Goal: Check status: Check status

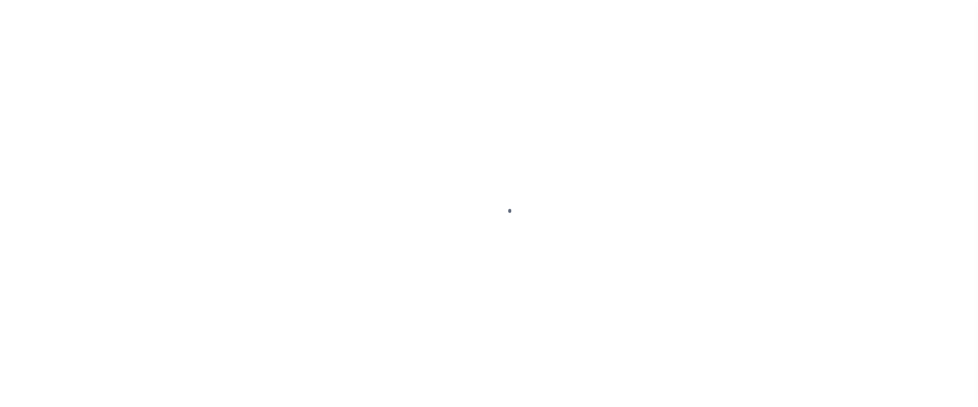
scroll to position [13, 0]
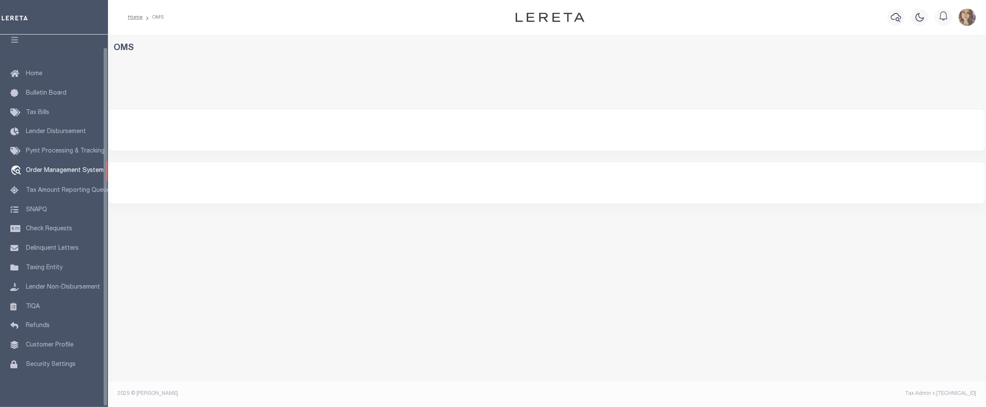
select select "200"
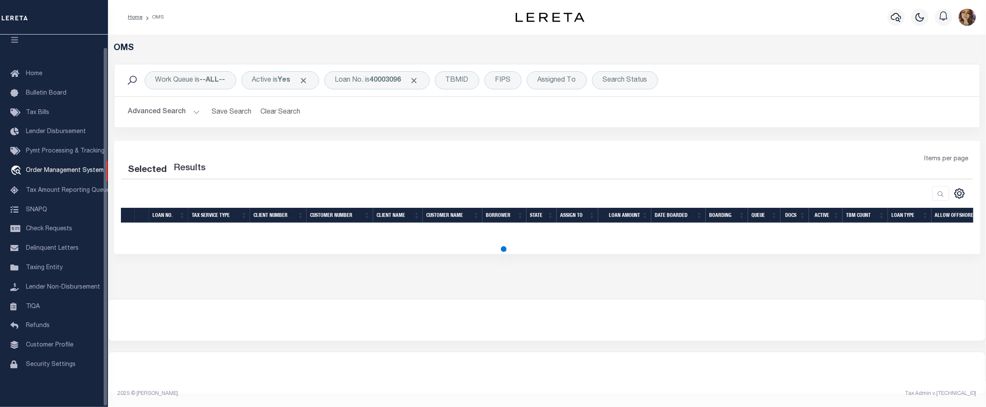
select select "200"
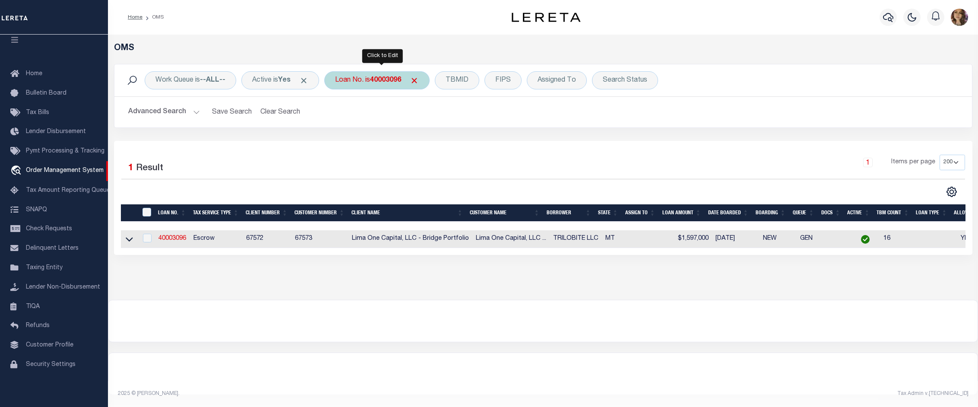
click at [366, 74] on div "Loan No. is 40003096" at bounding box center [376, 80] width 105 height 18
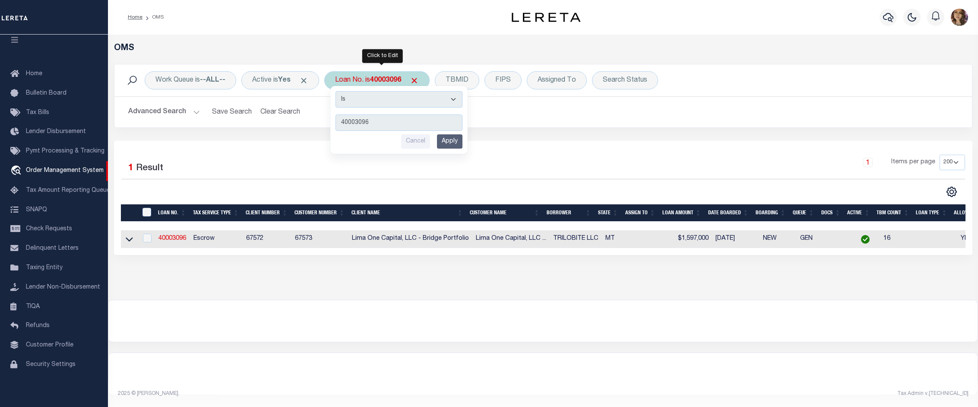
type input "10020307"
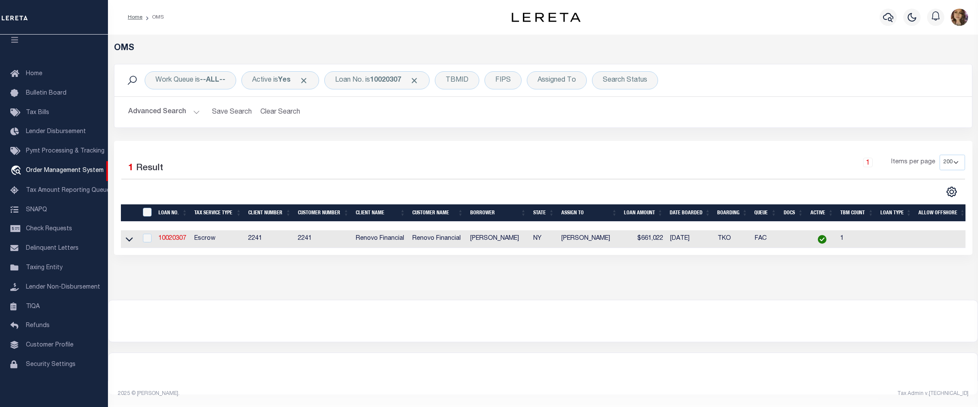
click at [667, 310] on div at bounding box center [542, 320] width 869 height 41
click at [127, 240] on icon at bounding box center [129, 238] width 7 height 9
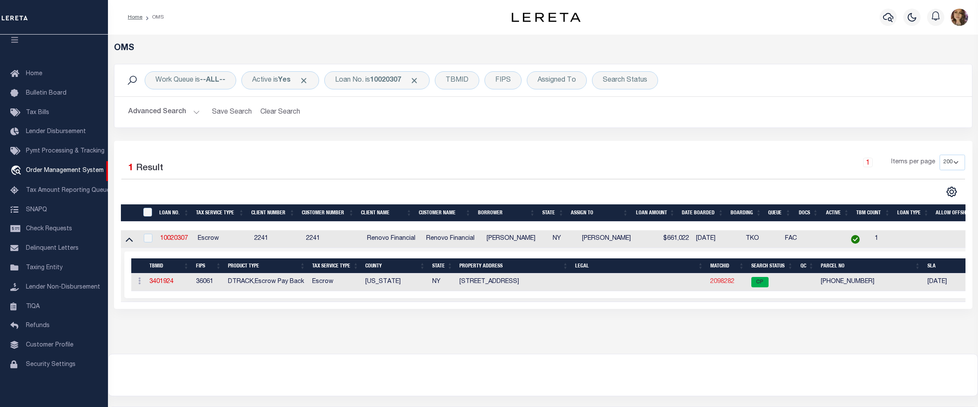
click at [723, 283] on link "2098282" at bounding box center [722, 281] width 24 height 6
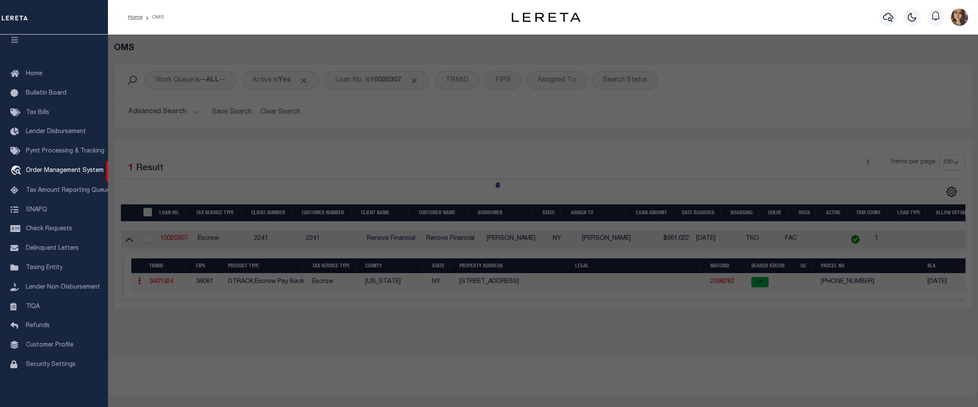
checkbox input "false"
select select "CP"
type input "[PERSON_NAME]"
select select "AGW"
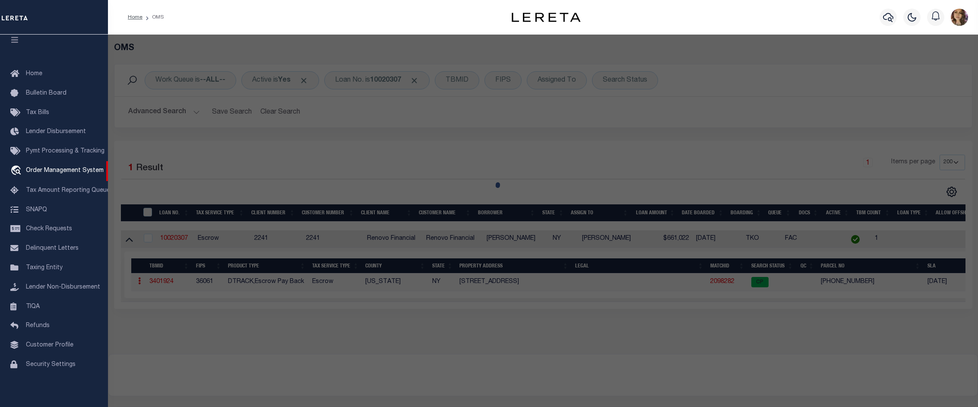
select select "ADD"
type input "330 E 38TH ST APT52Q"
checkbox input "false"
type input "NEW YORK, NY 10016"
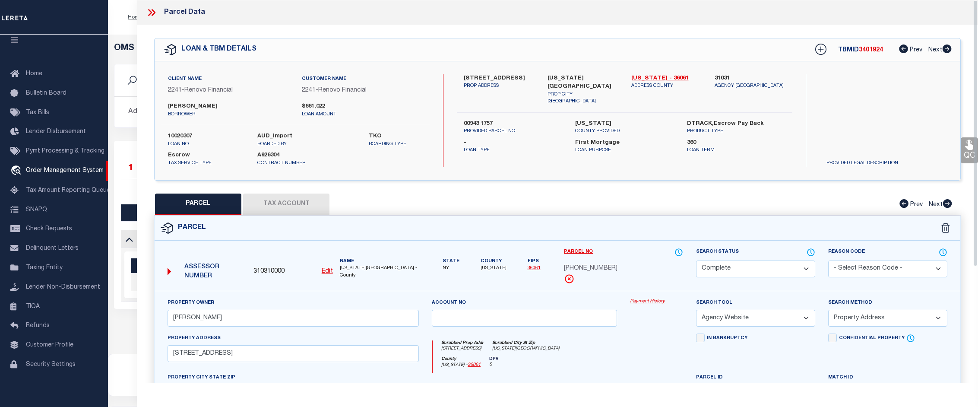
click at [647, 297] on div "Property Owner ATTIQUE REHMAN Account no Payment History Search Tool -- Select …" at bounding box center [558, 404] width 806 height 226
click at [650, 300] on link "Payment History" at bounding box center [656, 301] width 53 height 7
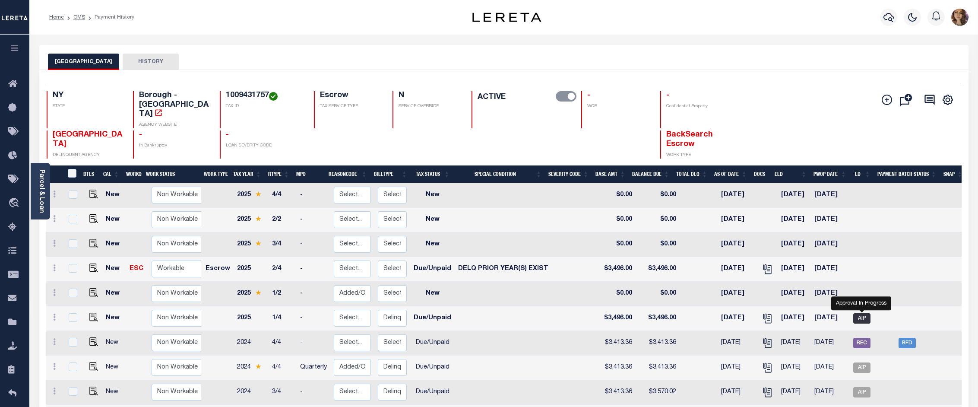
click at [862, 313] on span "AIP" at bounding box center [861, 318] width 17 height 10
checkbox input "true"
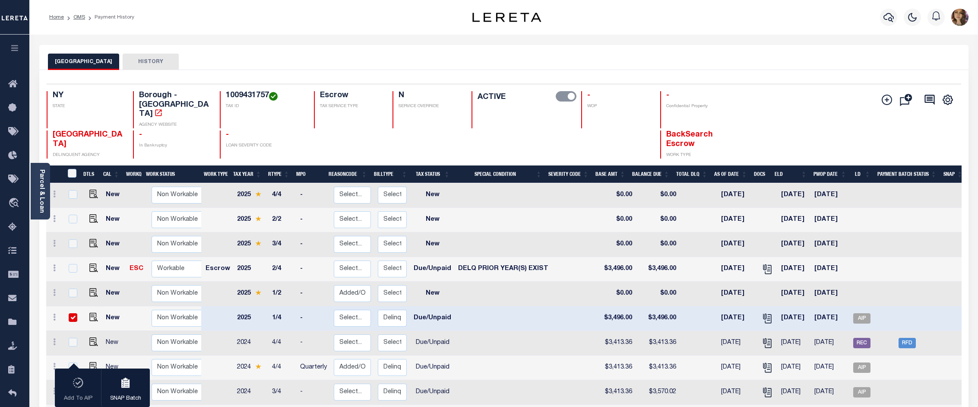
click at [637, 52] on div "MANHATTAN CITY HISTORY" at bounding box center [503, 57] width 929 height 25
click at [860, 313] on span "AIP" at bounding box center [861, 318] width 17 height 10
checkbox input "false"
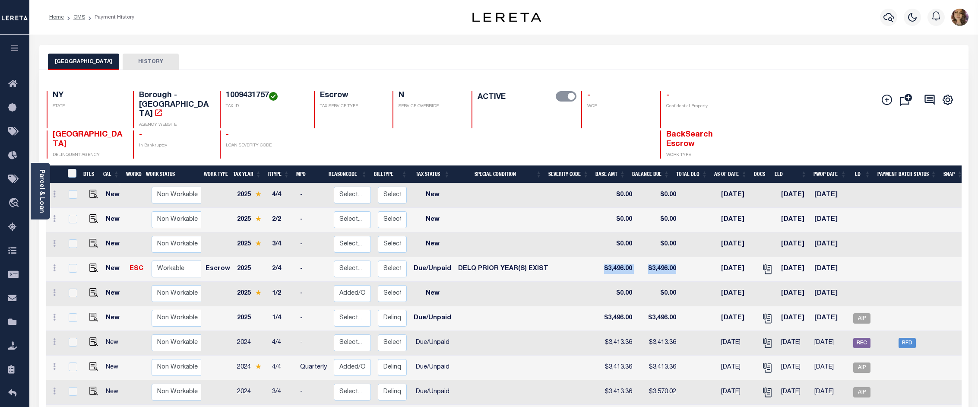
drag, startPoint x: 674, startPoint y: 253, endPoint x: 594, endPoint y: 252, distance: 80.3
click at [594, 257] on tr "New ESC Non Workable Workable Escrow 2025 2/4 - Select... Payment Reversal Taxa…" at bounding box center [506, 269] width 920 height 25
click at [672, 257] on td "$3,496.00" at bounding box center [657, 269] width 44 height 25
checkbox input "true"
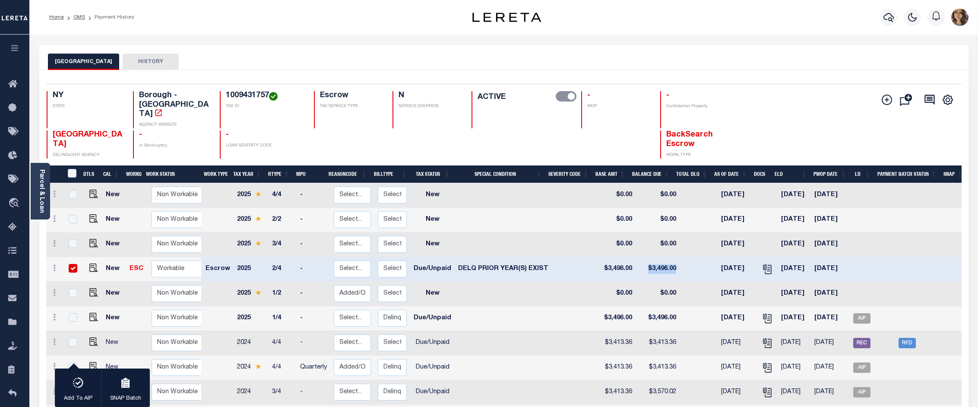
drag, startPoint x: 675, startPoint y: 249, endPoint x: 643, endPoint y: 250, distance: 31.5
click at [643, 257] on tr "New ESC Non Workable Workable Escrow 2025 2/4 - Select... Payment Reversal Taxa…" at bounding box center [506, 269] width 920 height 25
drag, startPoint x: 595, startPoint y: 300, endPoint x: 620, endPoint y: 300, distance: 25.5
click at [620, 306] on td "$3,496.00" at bounding box center [617, 318] width 37 height 25
checkbox input "true"
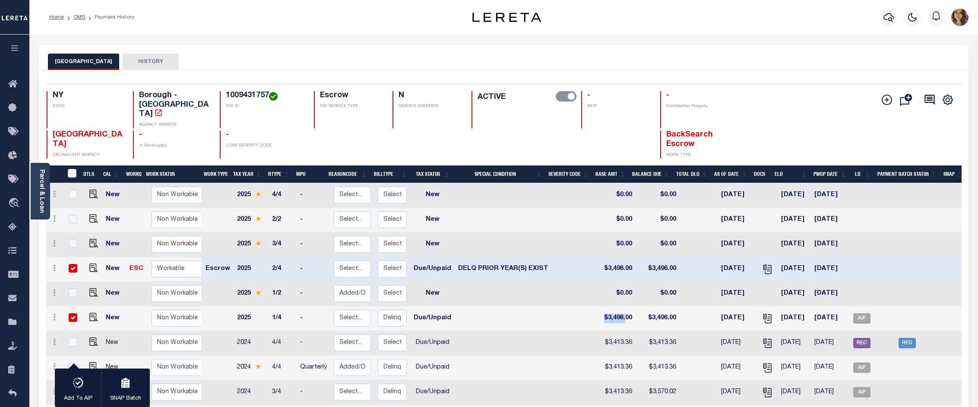
checkbox input "true"
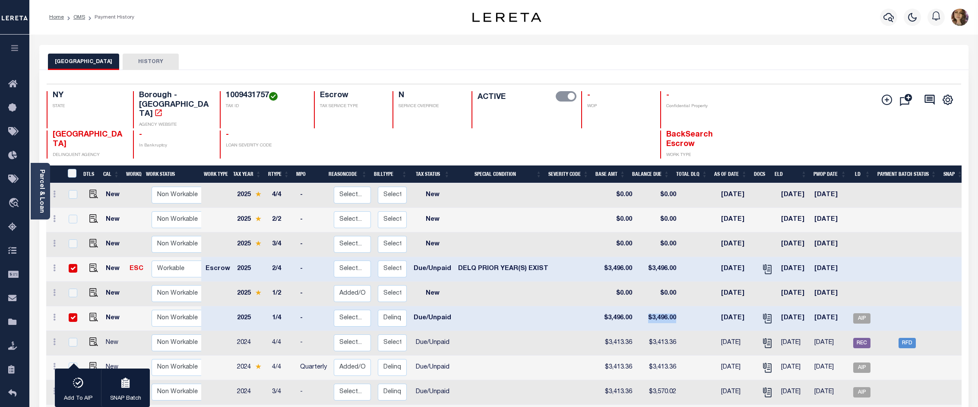
drag, startPoint x: 643, startPoint y: 301, endPoint x: 669, endPoint y: 301, distance: 25.9
click at [669, 306] on td "$3,496.00" at bounding box center [657, 318] width 44 height 25
checkbox input "false"
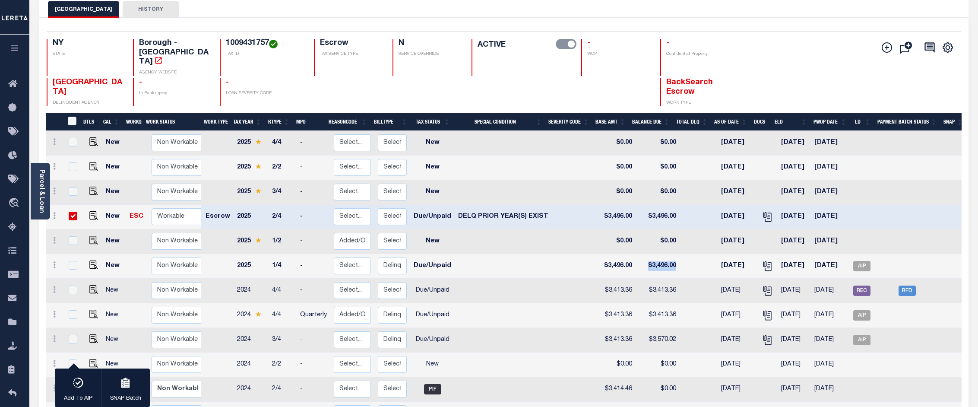
scroll to position [54, 0]
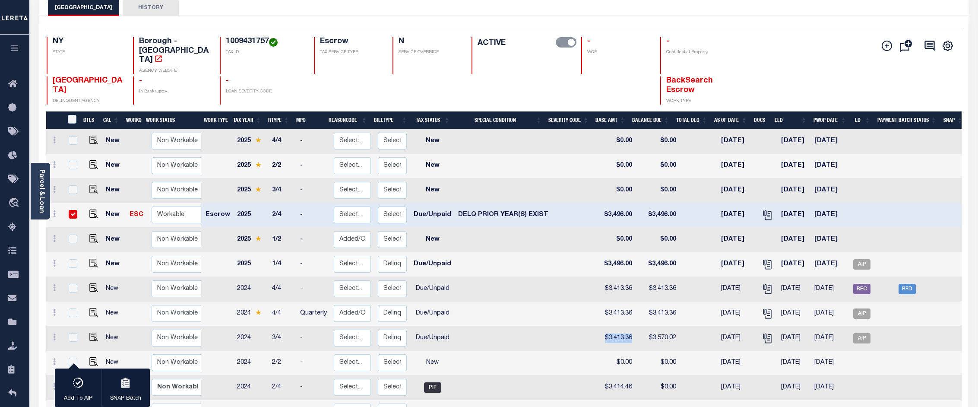
drag, startPoint x: 599, startPoint y: 324, endPoint x: 626, endPoint y: 324, distance: 26.8
click at [626, 326] on td "$3,413.36" at bounding box center [617, 338] width 37 height 25
checkbox input "true"
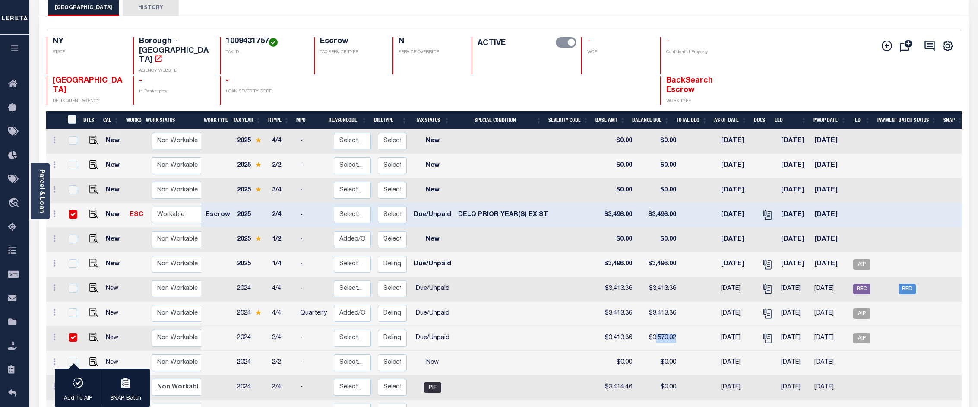
drag, startPoint x: 648, startPoint y: 324, endPoint x: 668, endPoint y: 323, distance: 20.3
click at [668, 326] on td "$3,570.02" at bounding box center [657, 338] width 44 height 25
checkbox input "false"
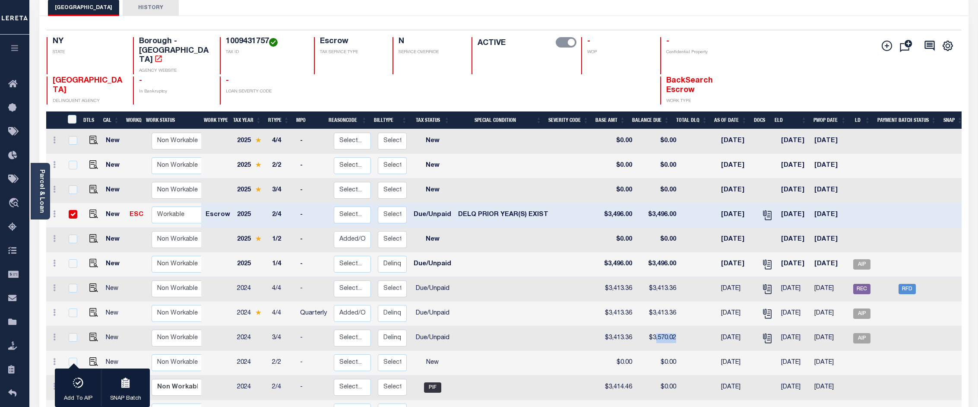
click at [552, 129] on td at bounding box center [575, 141] width 47 height 25
checkbox input "true"
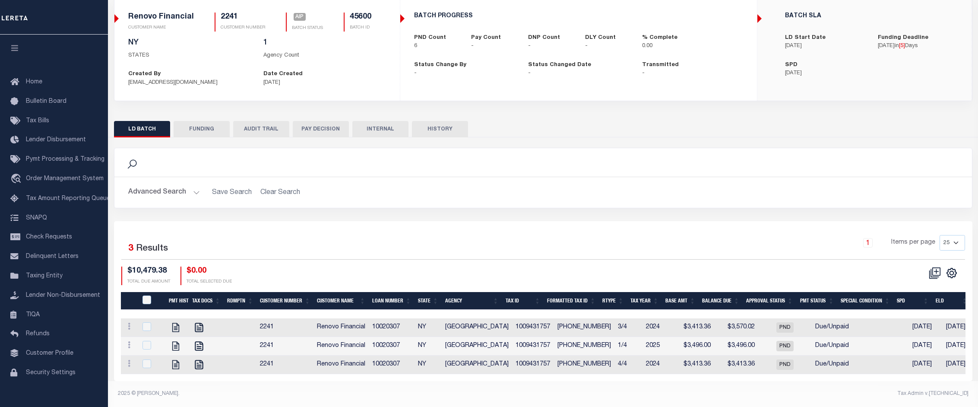
scroll to position [74, 0]
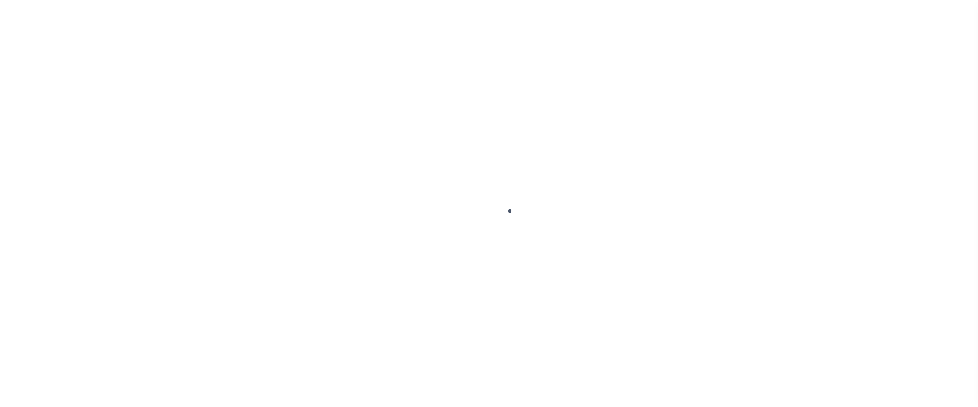
scroll to position [13, 0]
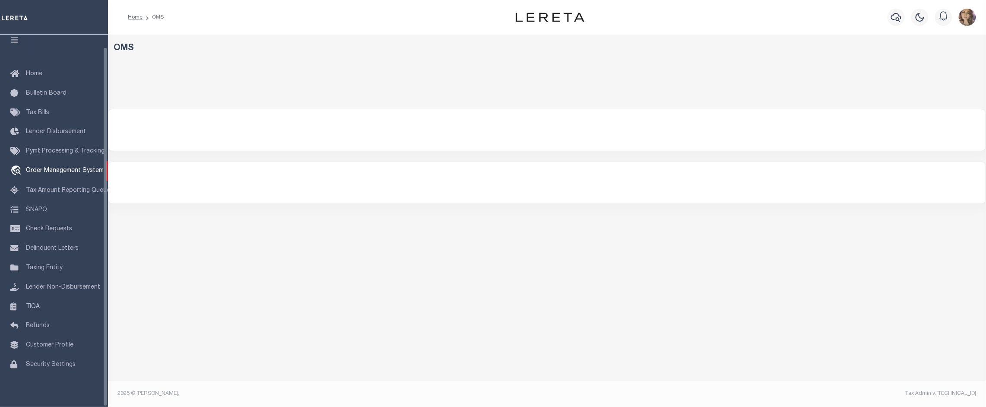
select select "200"
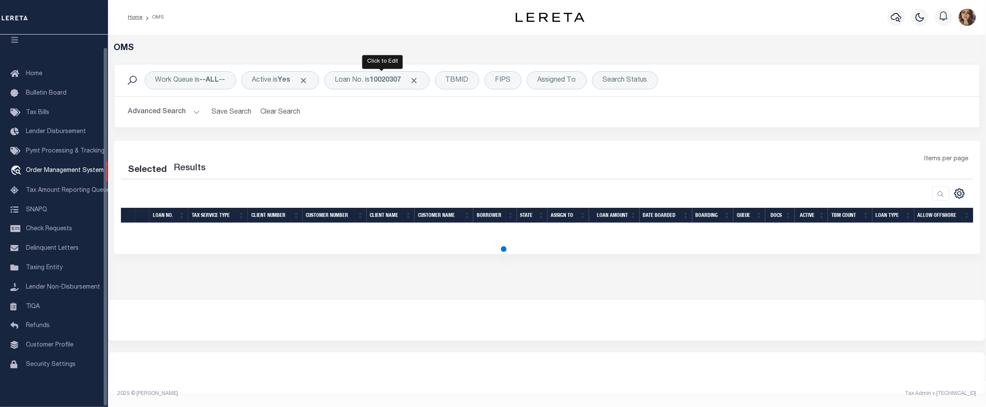
select select "200"
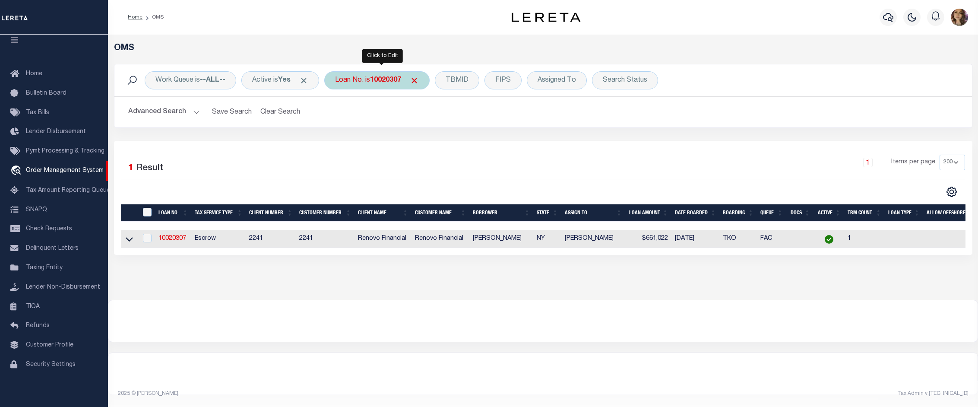
click at [375, 80] on div "Loan No. is 10020307" at bounding box center [376, 80] width 105 height 18
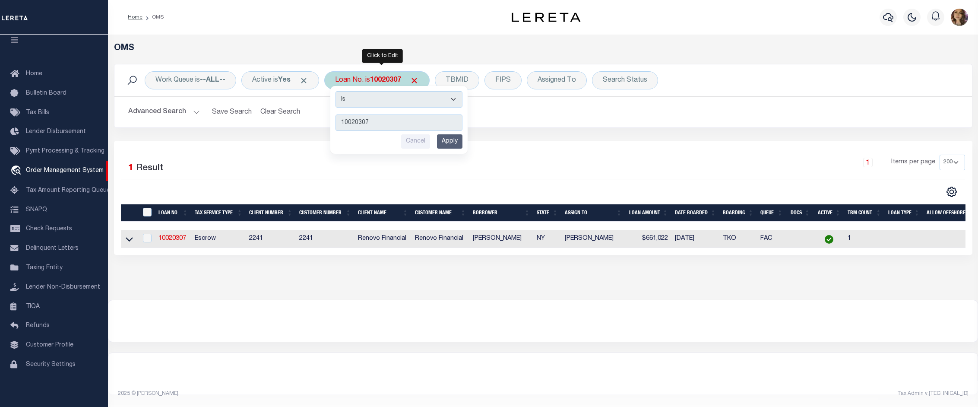
type input "10020334"
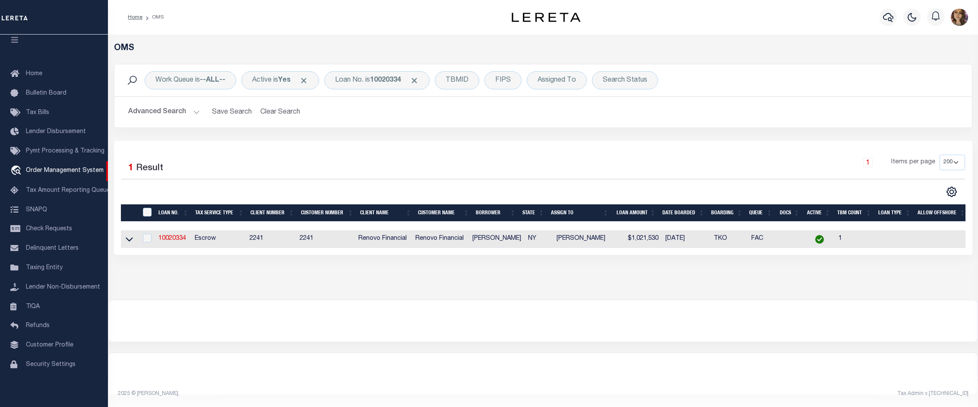
click at [133, 240] on link at bounding box center [129, 238] width 10 height 6
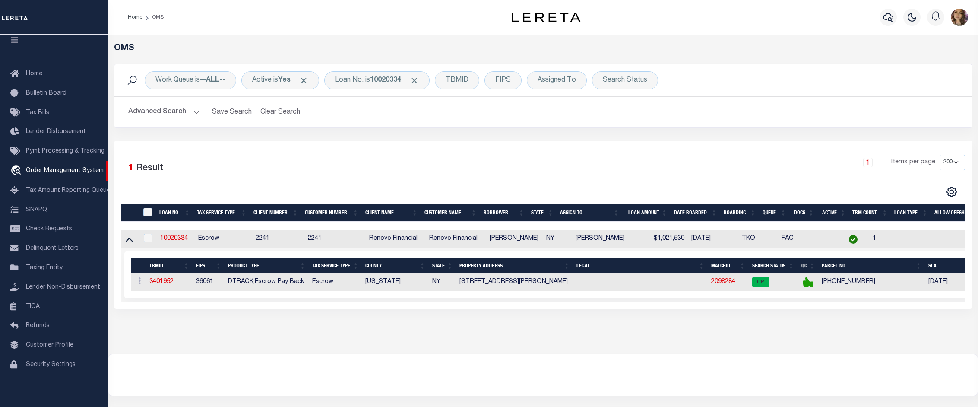
click at [605, 139] on div "Work Queue is --ALL-- Active is Yes Loan No. is 10020334 TBMID FIPS Assigned To…" at bounding box center [542, 102] width 871 height 77
click at [389, 80] on b "10020334" at bounding box center [385, 80] width 31 height 7
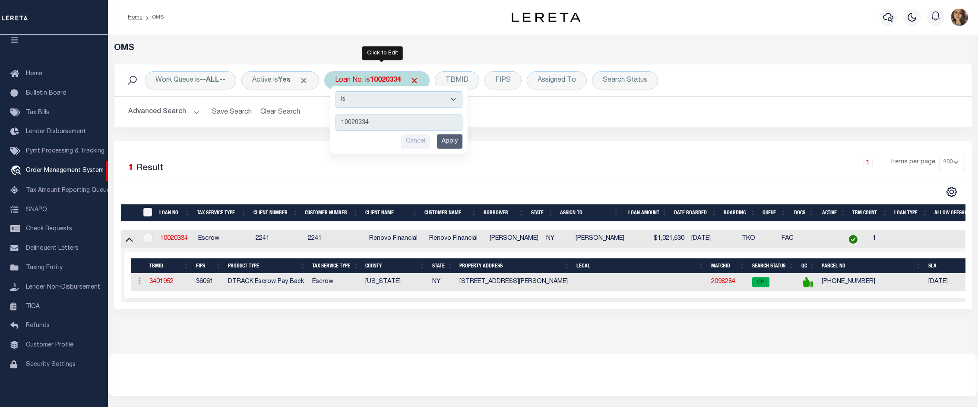
type input "10020307"
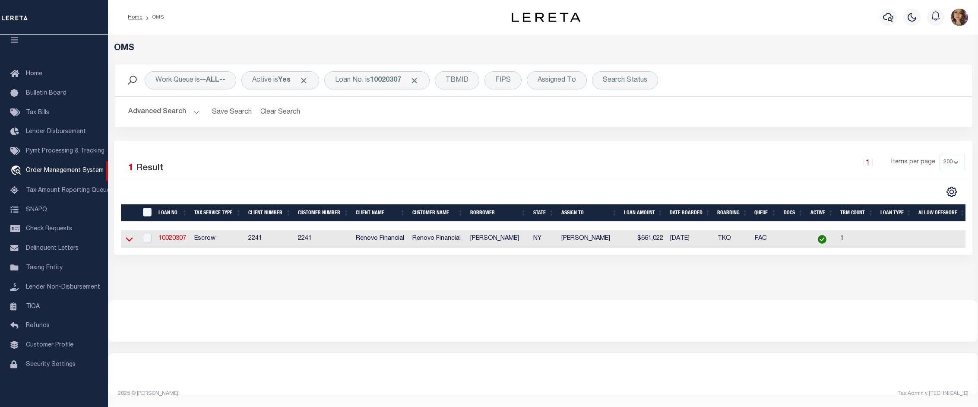
click at [127, 241] on icon at bounding box center [129, 239] width 7 height 4
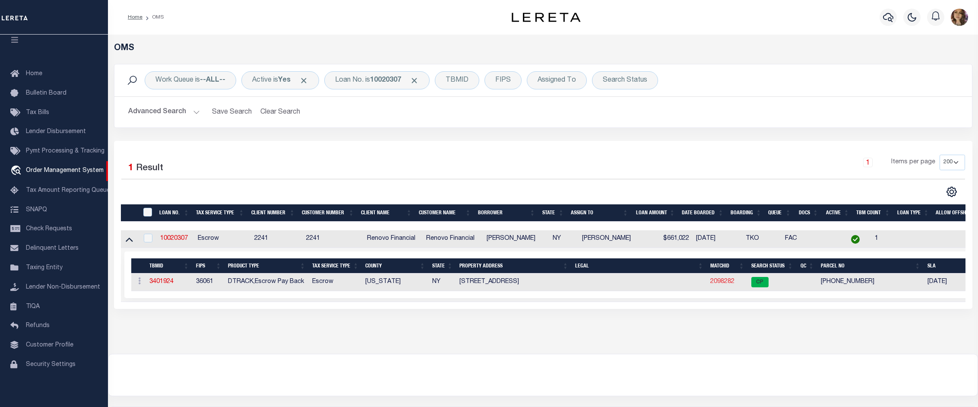
click at [724, 284] on link "2098282" at bounding box center [722, 281] width 24 height 6
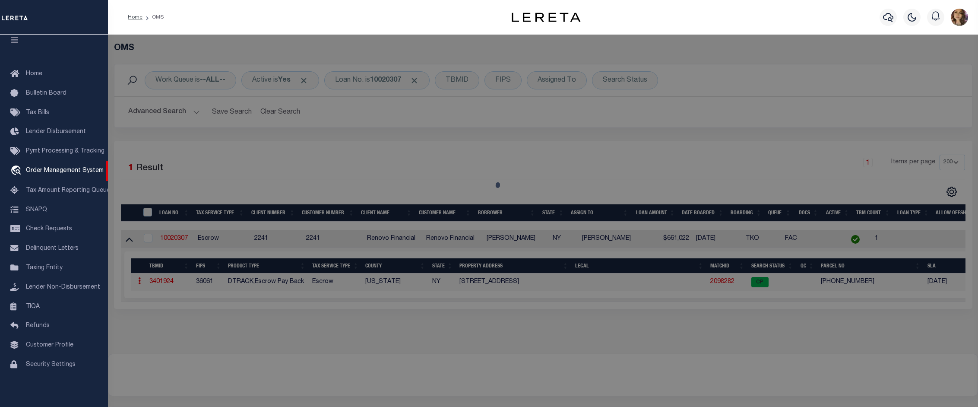
select select "AS"
select select
checkbox input "false"
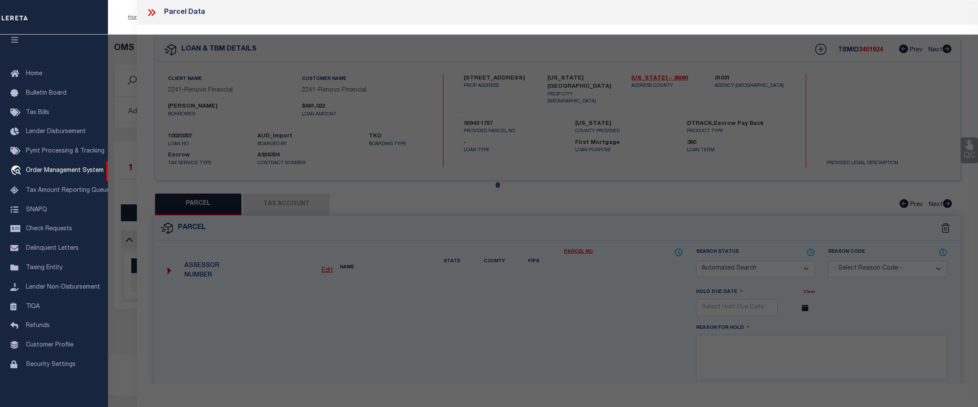
select select "CP"
type input "ATTIQUE REHMAN"
select select "AGW"
select select "ADD"
type input "330 E 38TH ST APT52Q"
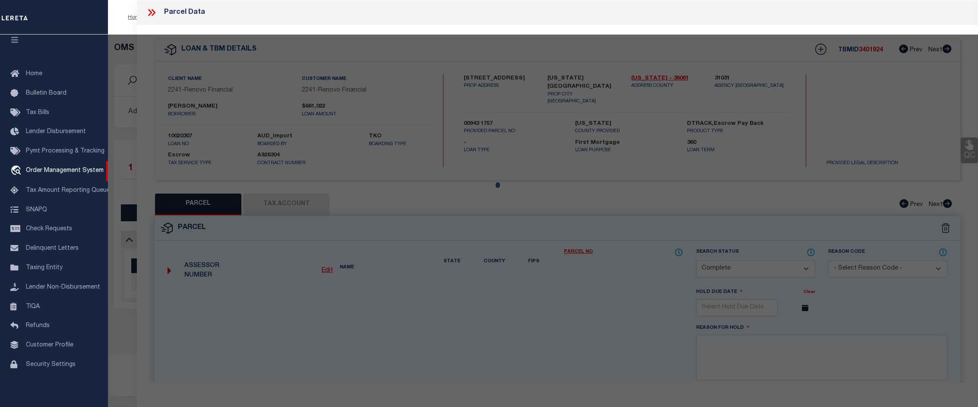
checkbox input "false"
type input "NEW YORK, NY 10016"
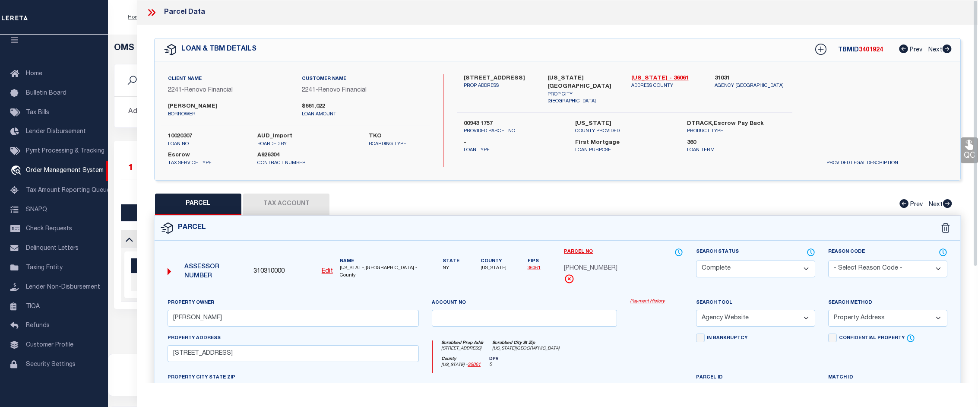
click at [639, 300] on link "Payment History" at bounding box center [656, 301] width 53 height 7
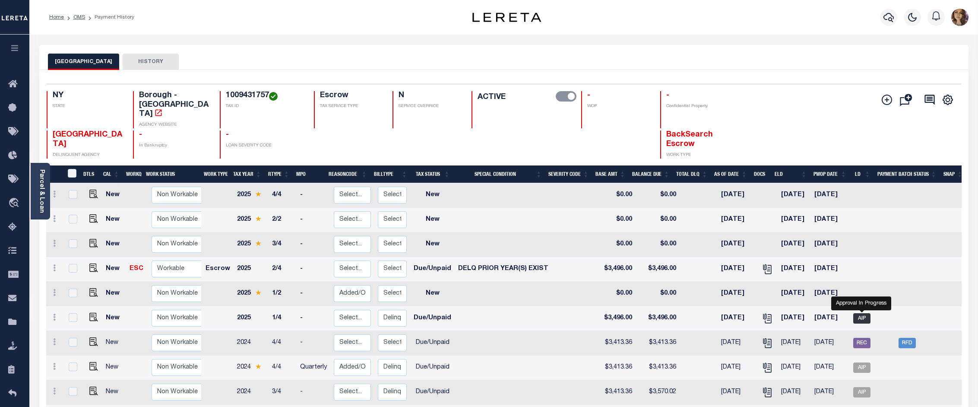
click at [866, 313] on span "AIP" at bounding box center [861, 318] width 17 height 10
checkbox input "true"
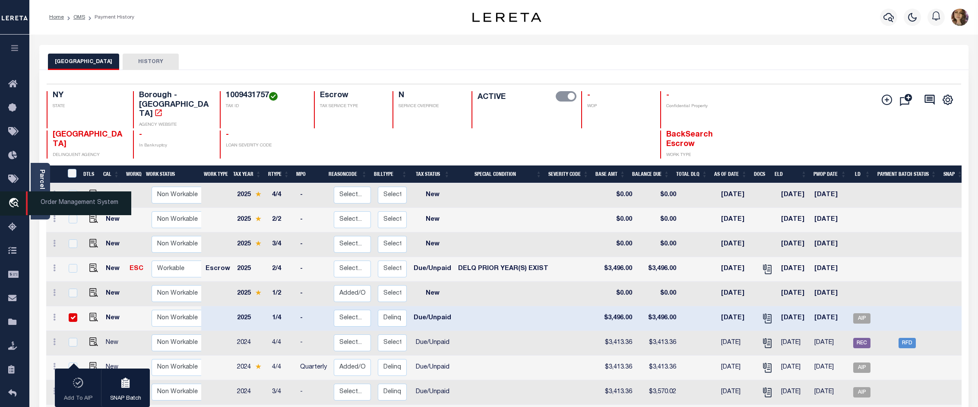
click at [48, 202] on span "Order Management System" at bounding box center [78, 203] width 105 height 24
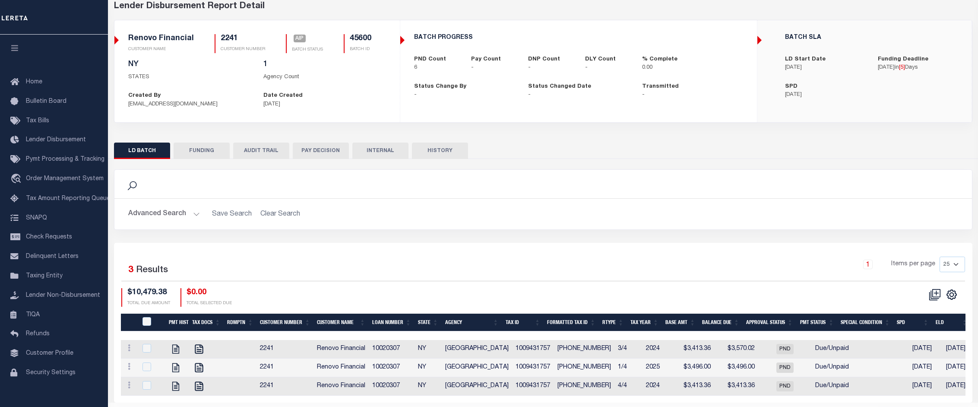
scroll to position [74, 0]
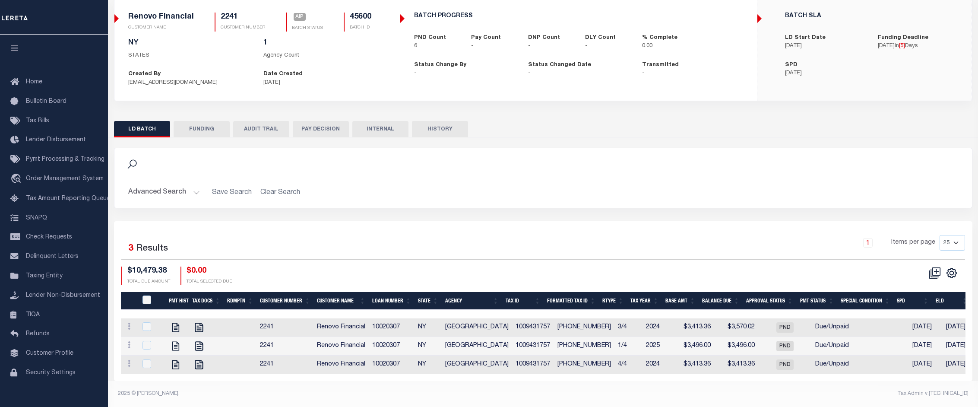
drag, startPoint x: 556, startPoint y: 374, endPoint x: 648, endPoint y: 373, distance: 91.5
click at [648, 373] on div "Selected 3 Results 1 Items per page 25 50 100 200 $10,479.38 $0.00" at bounding box center [543, 300] width 858 height 159
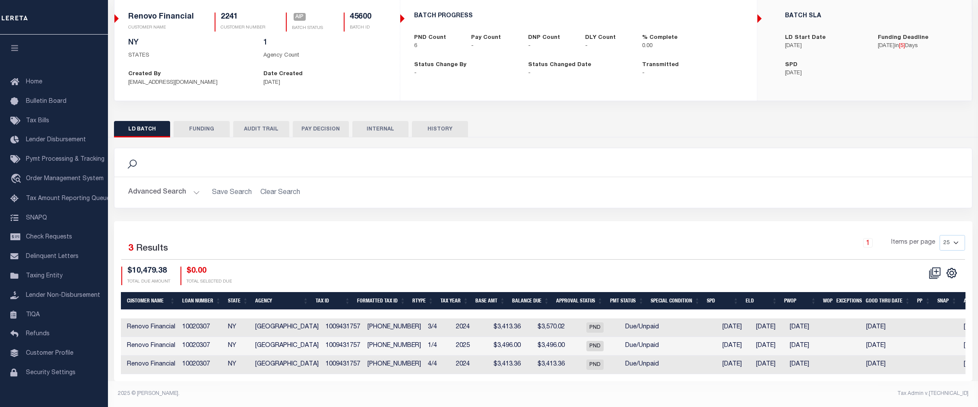
scroll to position [0, 224]
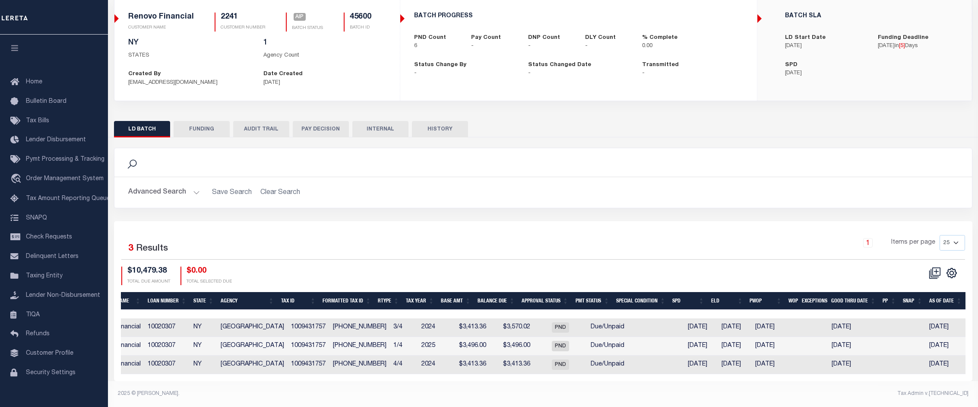
click at [200, 121] on button "FUNDING" at bounding box center [202, 129] width 56 height 16
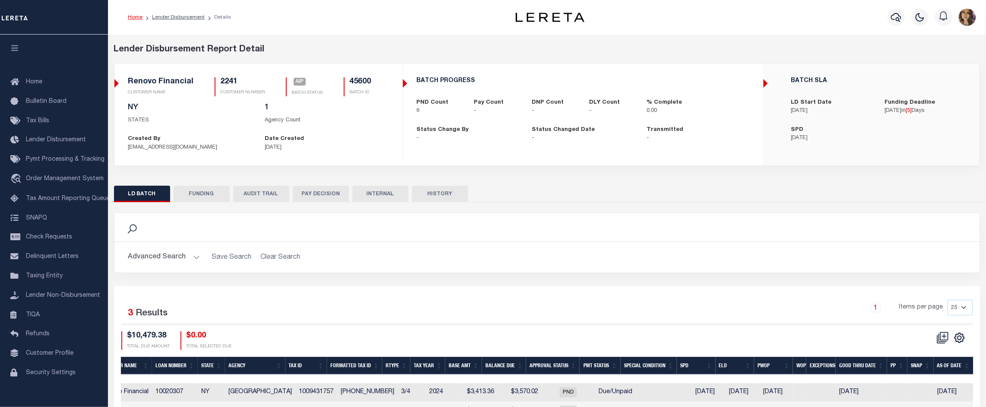
type input "$0"
type input "08/18/2025"
select select "100"
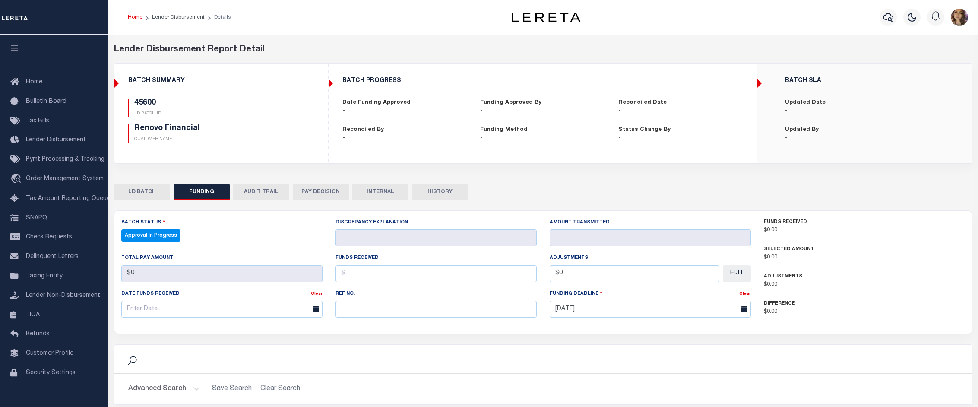
select select "100"
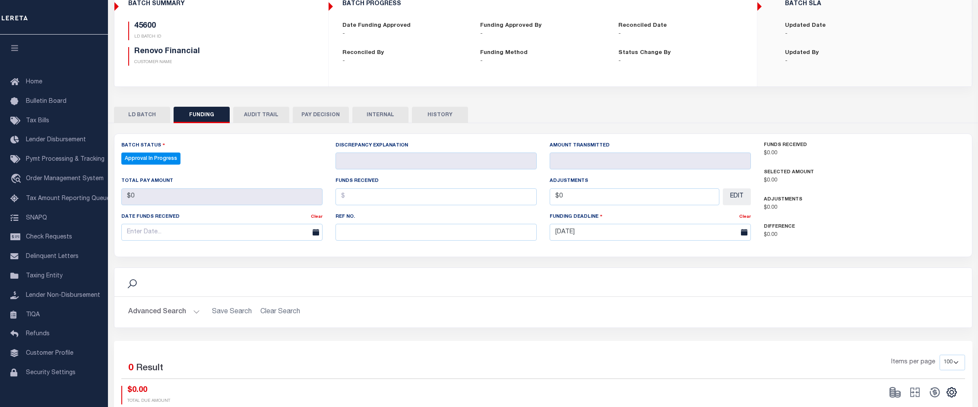
scroll to position [108, 0]
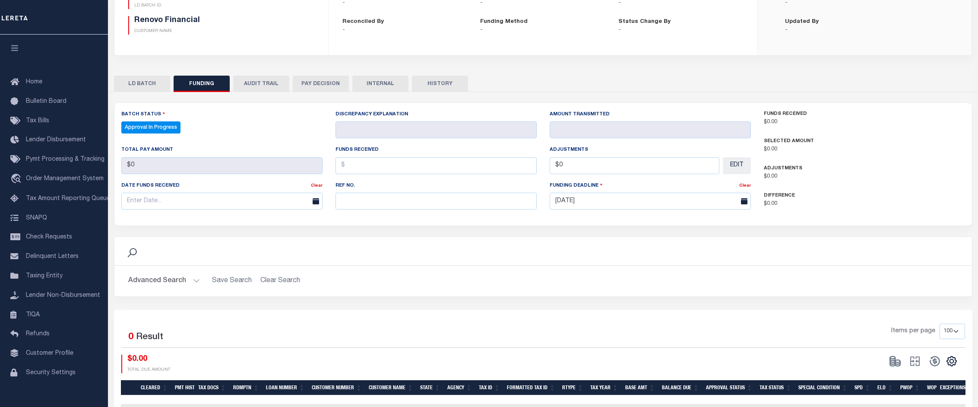
click at [138, 81] on button "LD BATCH" at bounding box center [142, 84] width 56 height 16
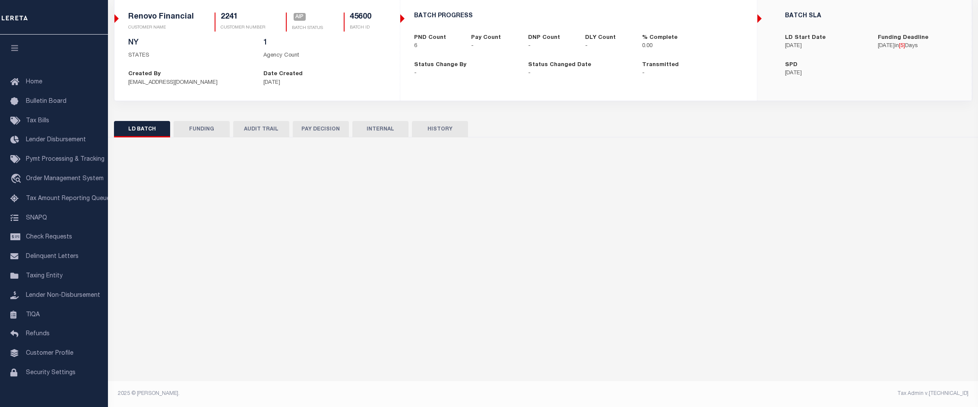
scroll to position [70, 0]
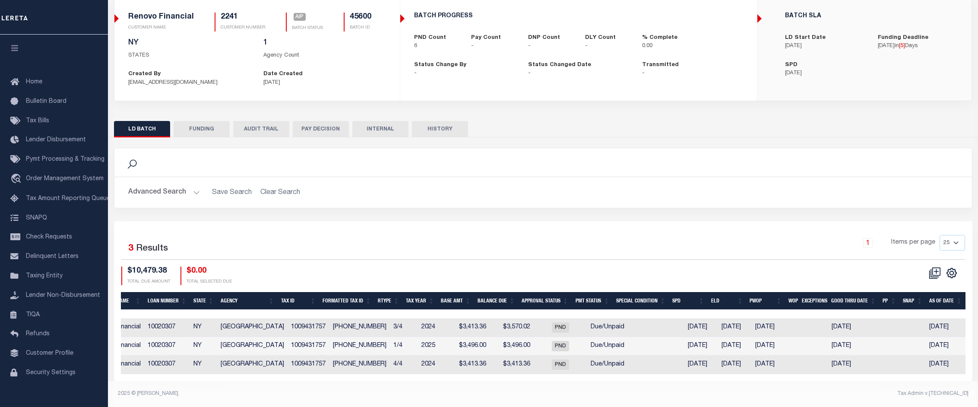
click at [581, 205] on div "Search Advanced Search Save Search Clear Search Is Is" at bounding box center [542, 184] width 871 height 73
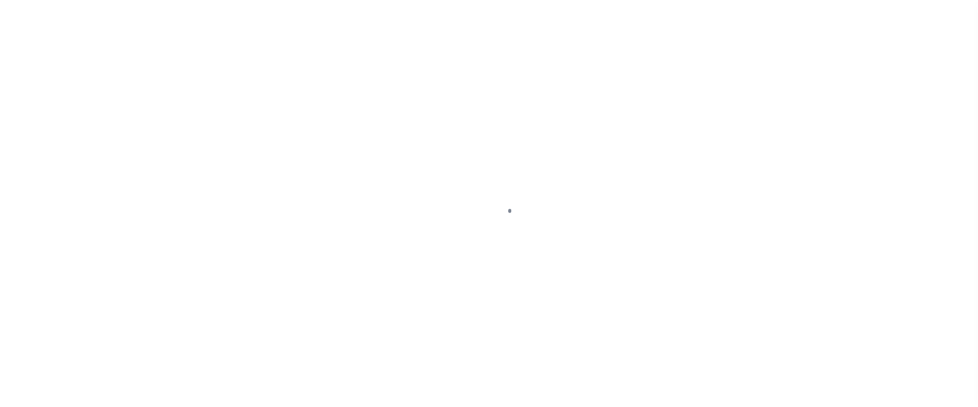
scroll to position [13, 0]
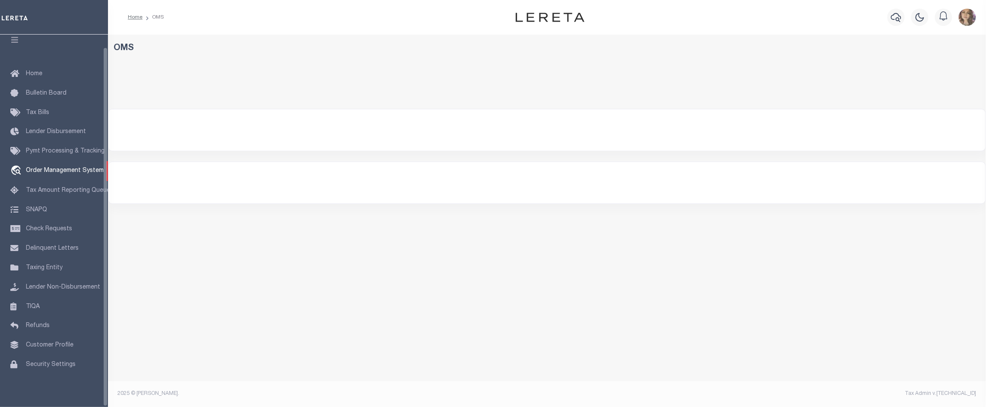
select select "200"
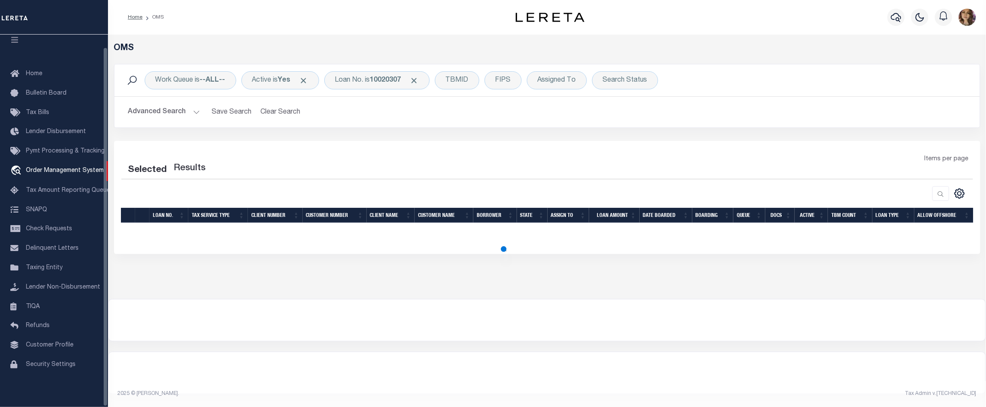
select select "200"
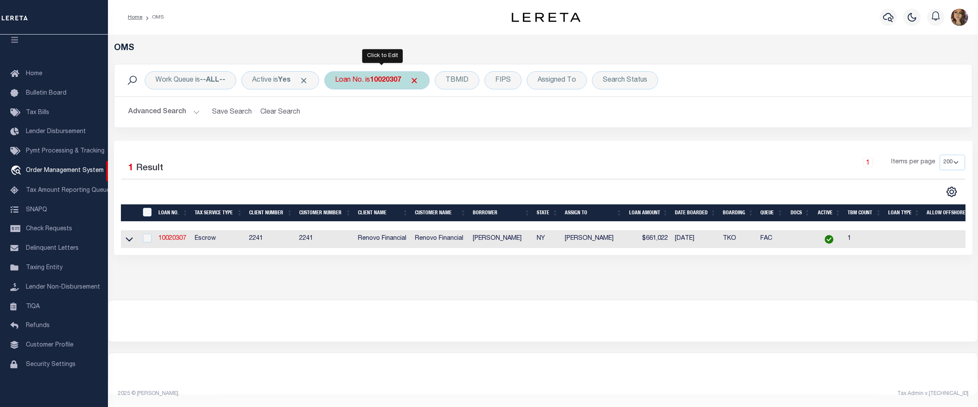
click at [370, 83] on div "Loan No. is 10020307" at bounding box center [376, 80] width 105 height 18
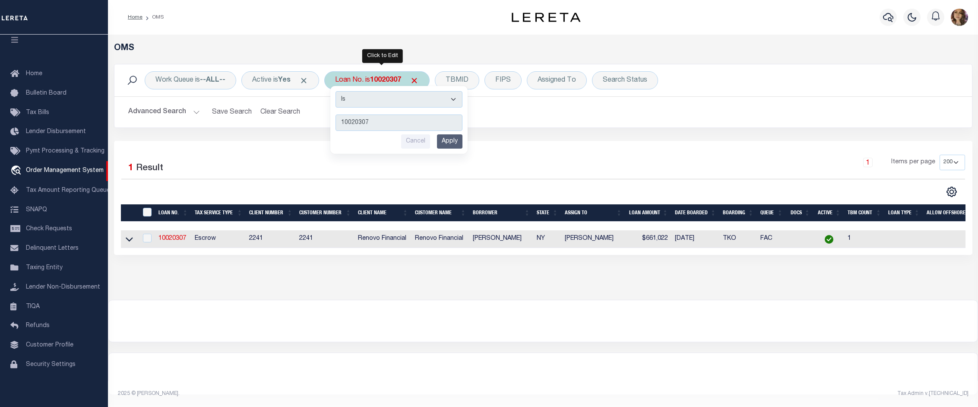
click at [383, 123] on input "10020307" at bounding box center [398, 122] width 127 height 16
drag, startPoint x: 383, startPoint y: 123, endPoint x: 298, endPoint y: 130, distance: 84.9
click at [298, 130] on div "Work Queue is --ALL-- Active is Yes Loan No. is 10020307 Is Contains 10020307 C…" at bounding box center [542, 102] width 871 height 77
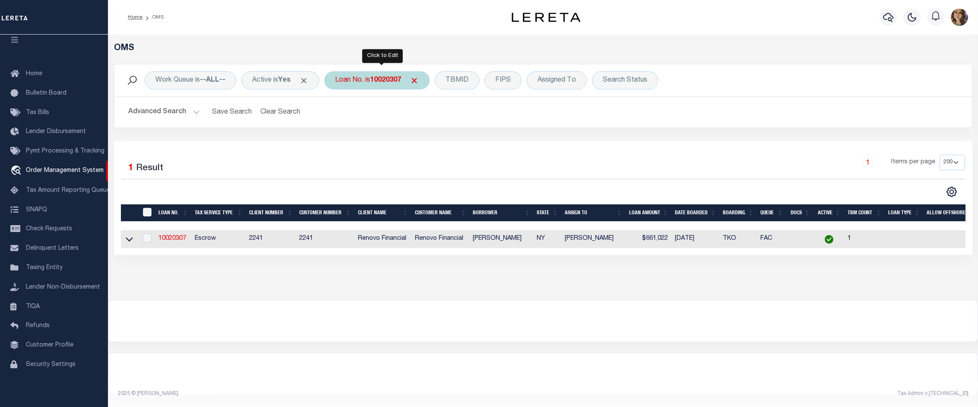
click at [379, 80] on b "10020307" at bounding box center [385, 80] width 31 height 7
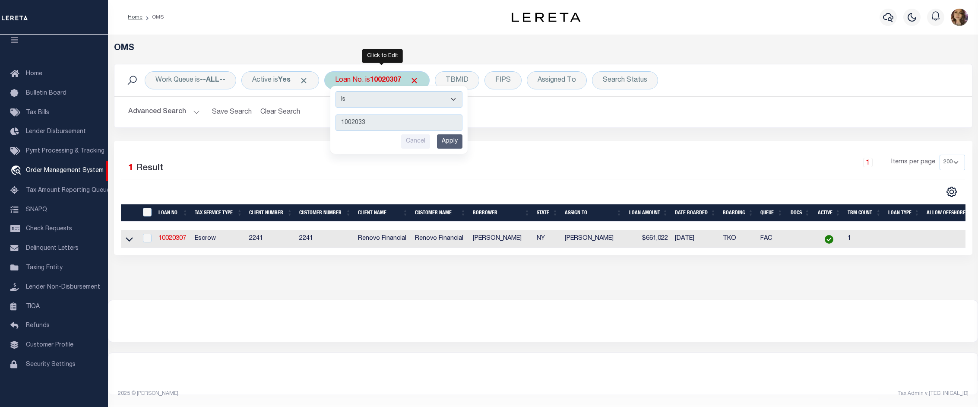
type input "10020334"
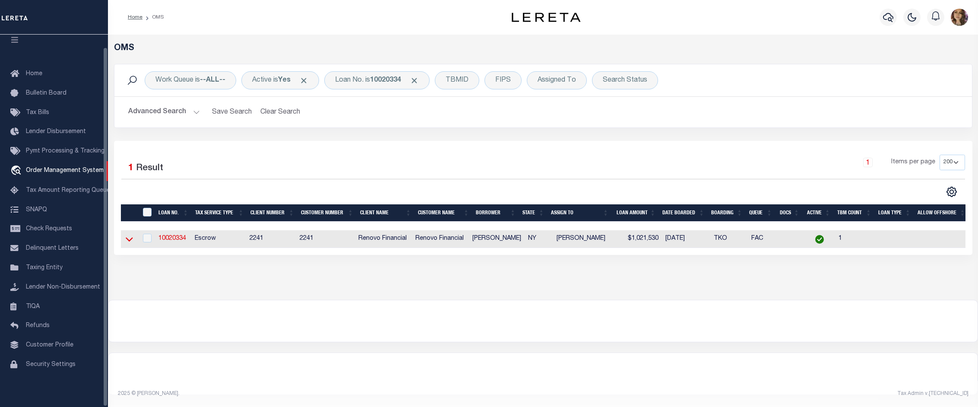
click at [132, 240] on icon at bounding box center [129, 239] width 7 height 4
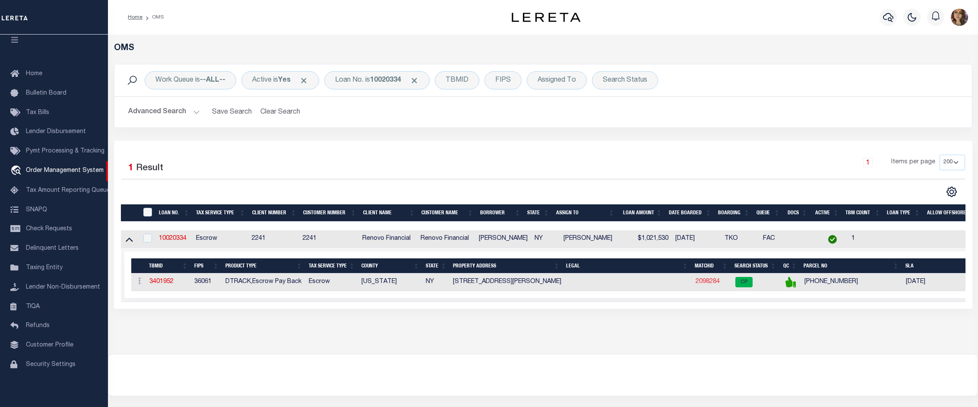
click at [707, 281] on link "2098284" at bounding box center [707, 281] width 24 height 6
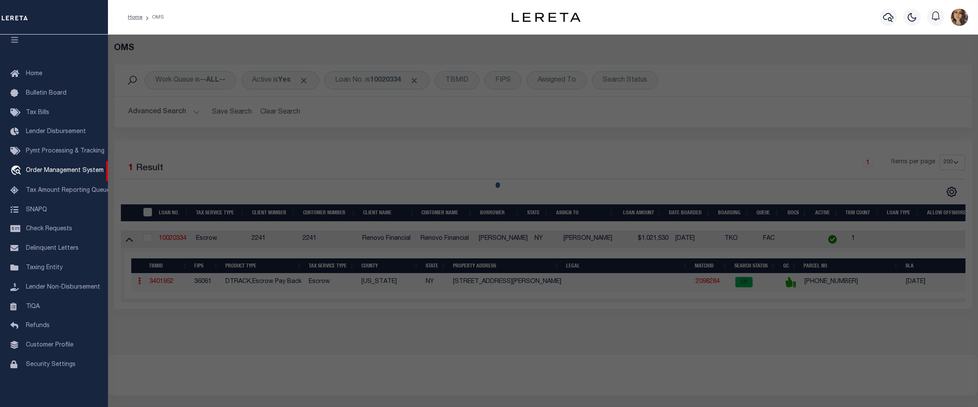
checkbox input "false"
select select "CP"
type input "ALI CUHRUK"
select select "AGW"
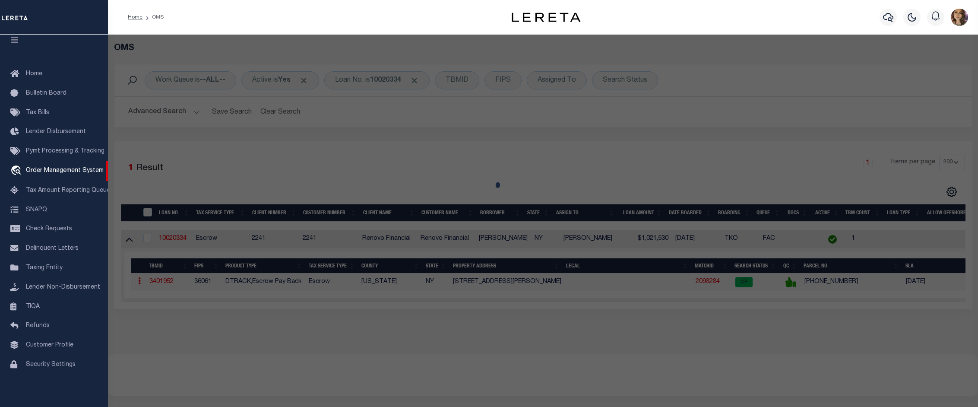
select select "ADD"
type input "570 BROOME ST APT 9A"
checkbox input "false"
type input "NEW YORK, NY 10013"
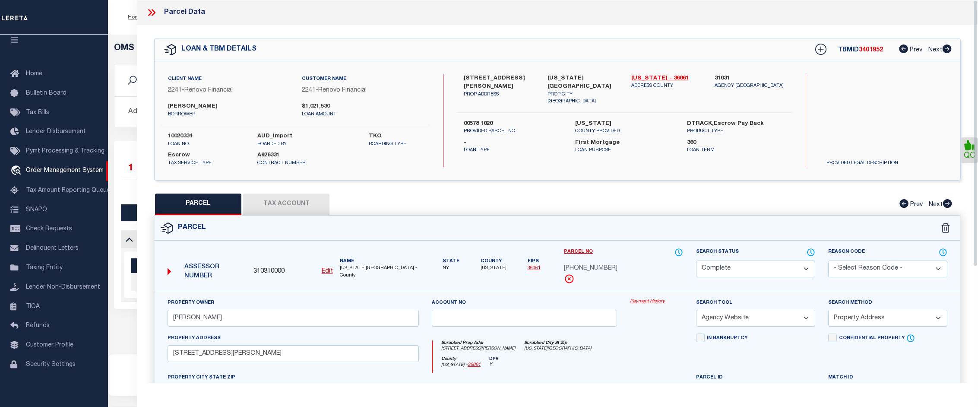
click at [656, 301] on link "Payment History" at bounding box center [656, 301] width 53 height 7
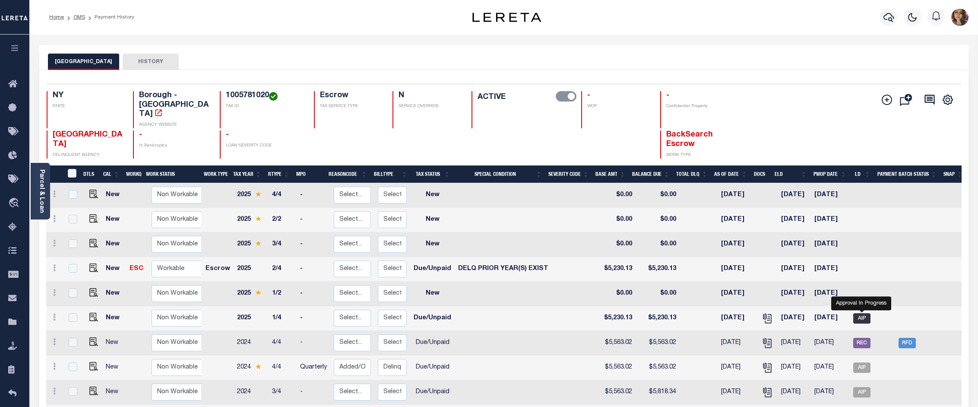
click at [863, 313] on span "AIP" at bounding box center [861, 318] width 17 height 10
checkbox input "true"
